Goal: Task Accomplishment & Management: Manage account settings

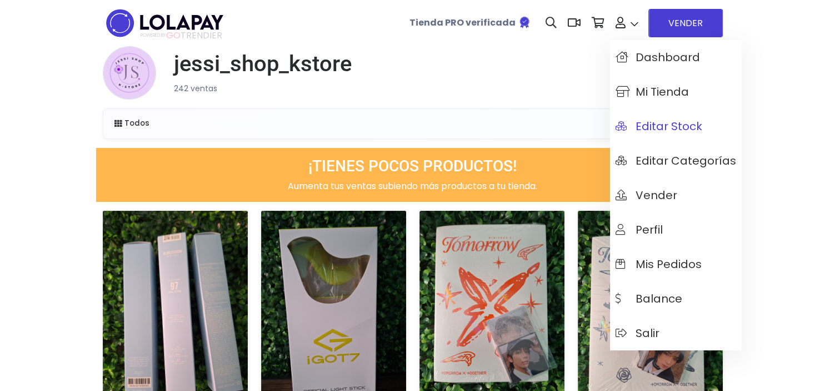
click at [663, 128] on span "Editar Stock" at bounding box center [659, 126] width 87 height 12
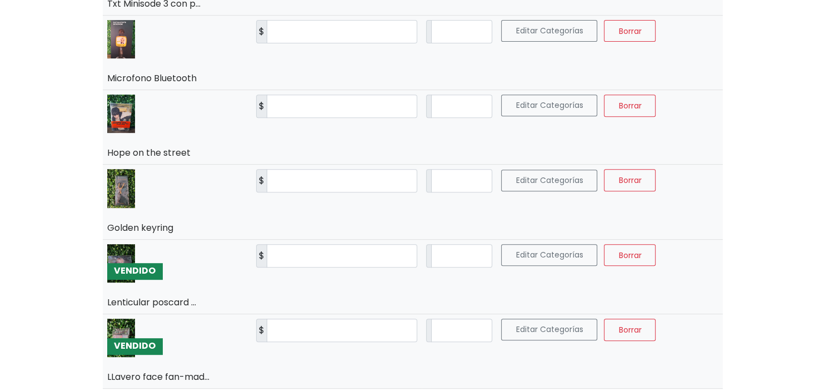
scroll to position [460, 0]
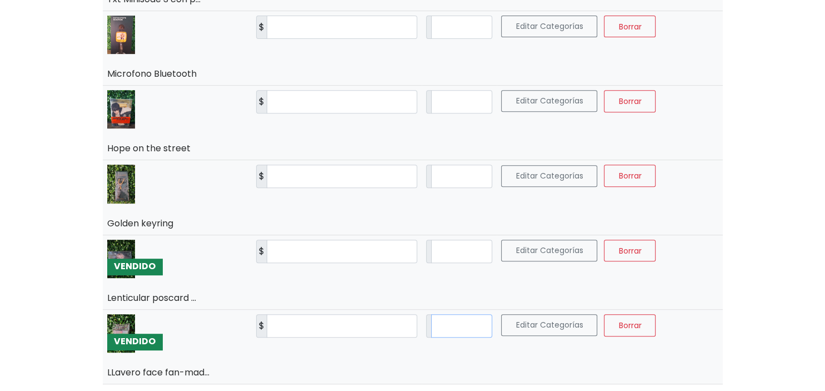
click at [488, 328] on input "*" at bounding box center [462, 325] width 62 height 23
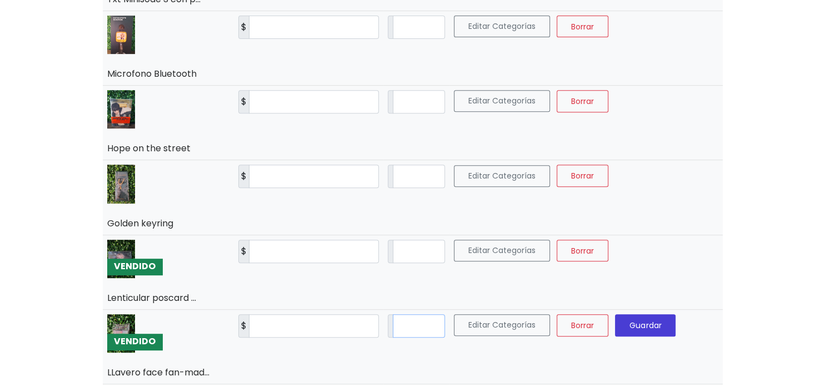
type input "*"
click at [661, 322] on span "Guardar" at bounding box center [645, 324] width 32 height 11
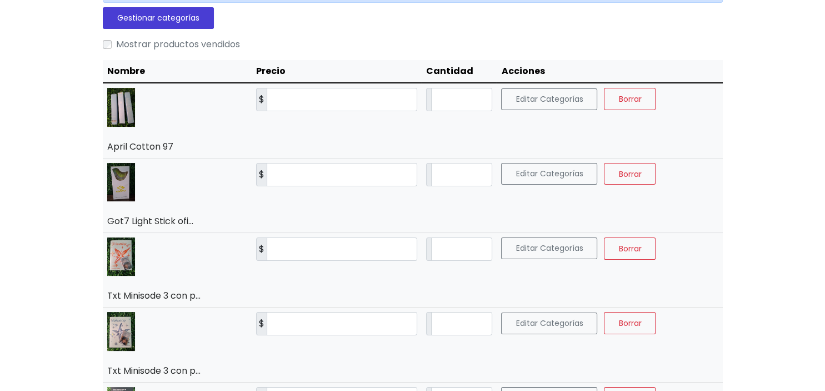
scroll to position [0, 0]
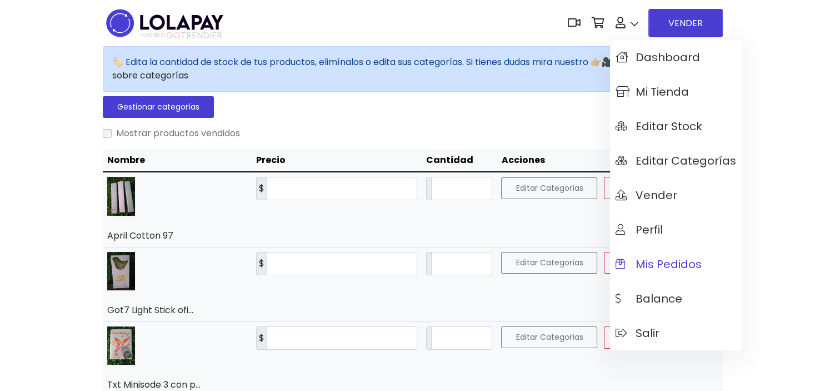
click at [656, 264] on span "Mis pedidos" at bounding box center [659, 264] width 86 height 12
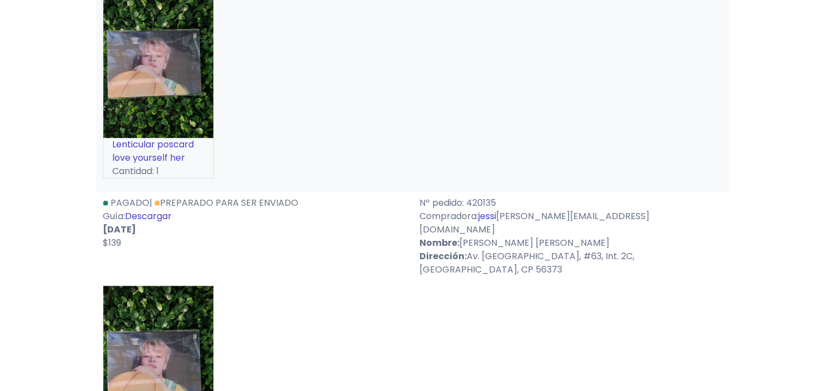
scroll to position [498, 0]
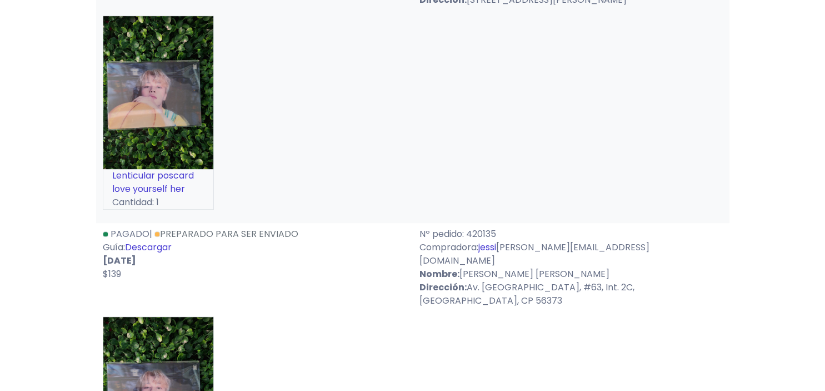
click at [166, 241] on link "Descargar" at bounding box center [148, 247] width 47 height 13
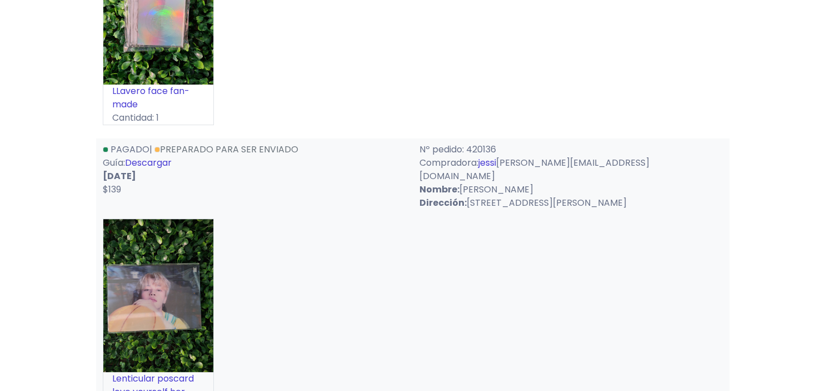
scroll to position [293, 0]
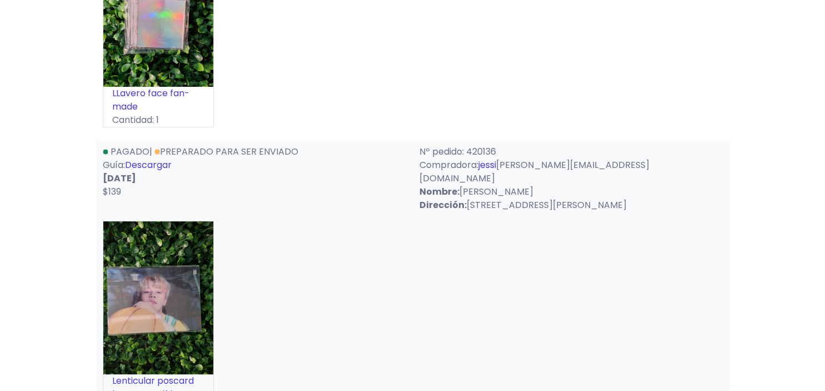
click at [169, 158] on link "Descargar" at bounding box center [148, 164] width 47 height 13
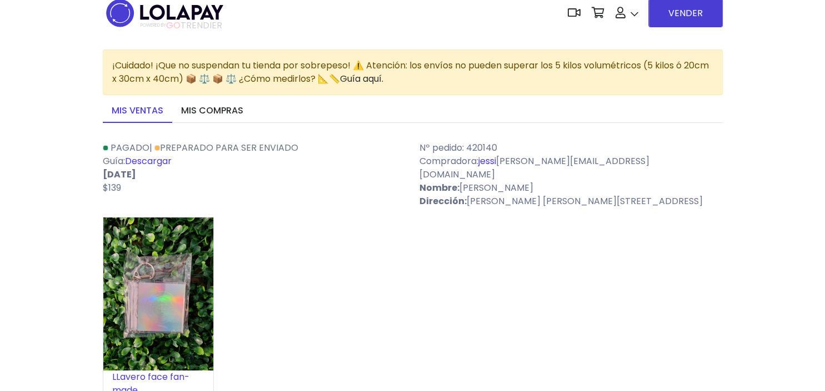
scroll to position [9, 0]
click at [147, 159] on link "Descargar" at bounding box center [148, 161] width 47 height 13
click at [293, 184] on p "$139" at bounding box center [254, 188] width 303 height 13
